Goal: Transaction & Acquisition: Purchase product/service

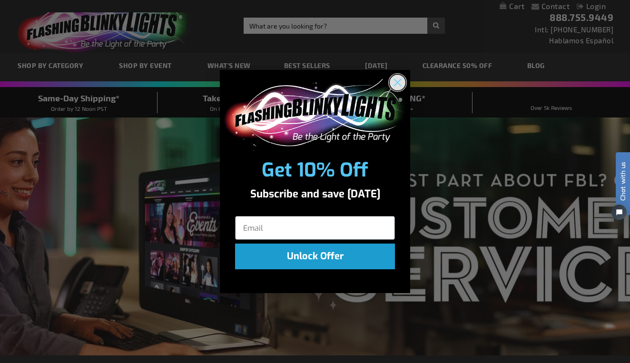
click at [402, 86] on circle "Close dialog" at bounding box center [398, 83] width 16 height 16
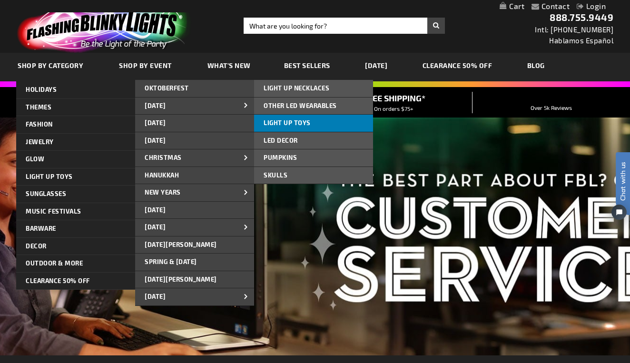
click at [290, 124] on span "LIGHT UP TOYS" at bounding box center [287, 123] width 47 height 8
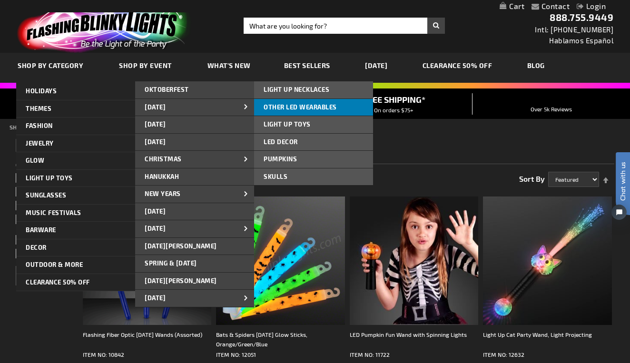
click at [282, 108] on span "OTHER LED WEARABLES" at bounding box center [300, 107] width 73 height 8
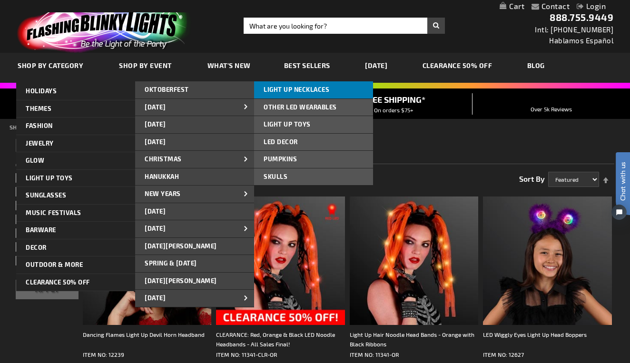
click at [296, 93] on span "LIGHT UP NECKLACES" at bounding box center [297, 90] width 66 height 8
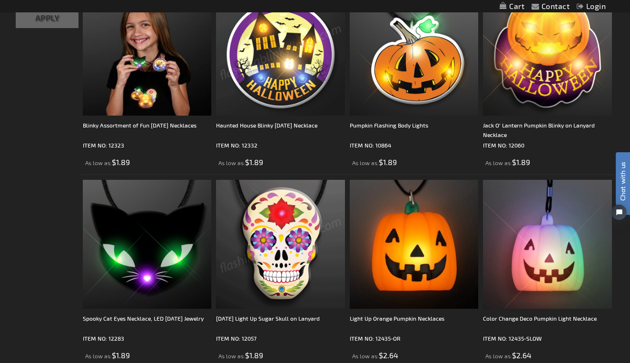
scroll to position [215, 0]
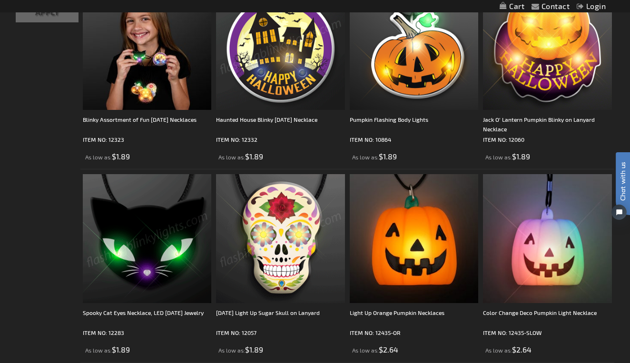
click at [116, 241] on img at bounding box center [147, 238] width 129 height 129
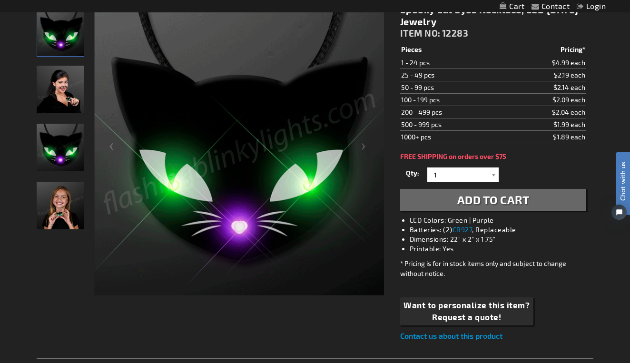
scroll to position [132, 0]
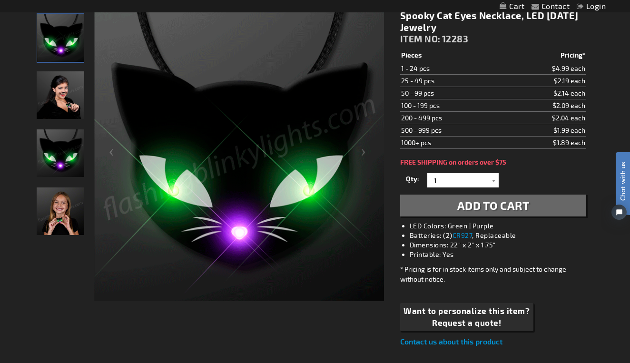
click at [56, 206] on img "Girl displaying Light Up Spooky LED Cat Eyes Necklace" at bounding box center [61, 212] width 48 height 48
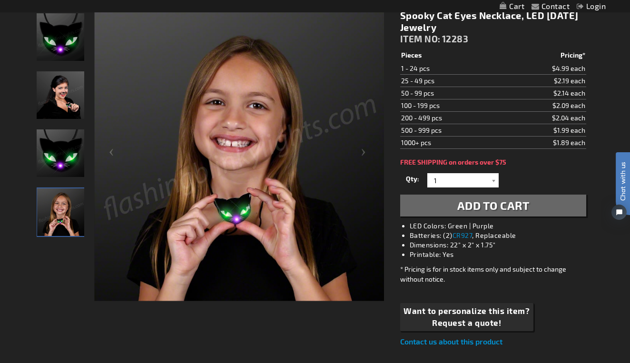
click at [79, 97] on img "Female displaying Light Up Spooky LED Cat Eyes Necklace" at bounding box center [61, 95] width 48 height 48
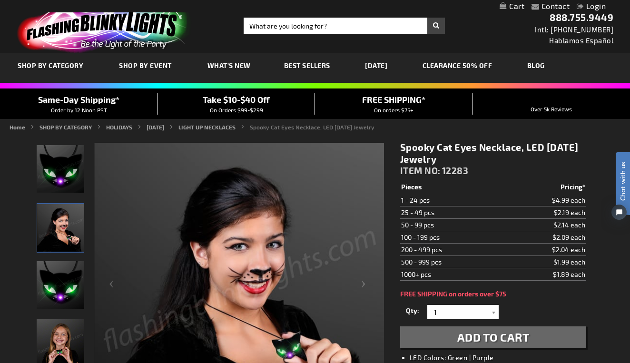
scroll to position [0, 0]
click at [314, 66] on span "Best Sellers" at bounding box center [307, 65] width 46 height 8
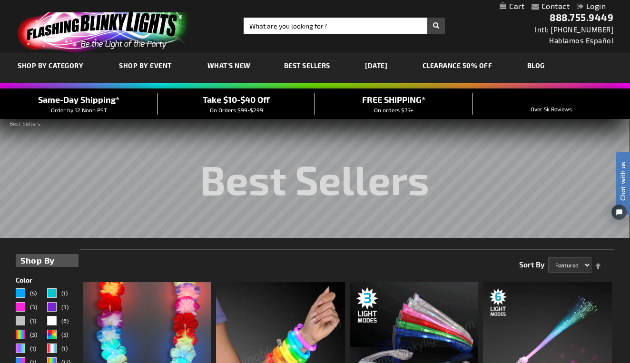
click at [447, 68] on link "CLEARANCE 50% OFF" at bounding box center [458, 66] width 84 height 32
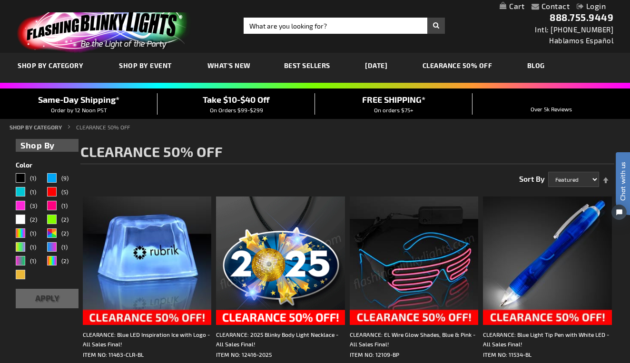
click at [84, 38] on img at bounding box center [103, 26] width 186 height 51
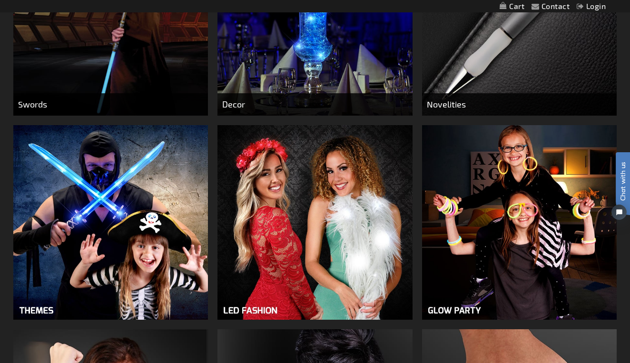
scroll to position [651, 0]
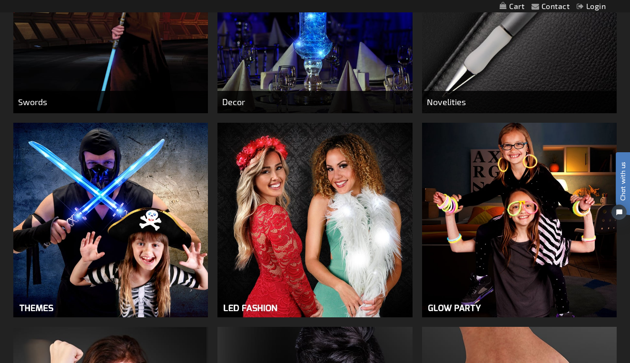
click at [156, 249] on img at bounding box center [110, 220] width 195 height 195
